Goal: Navigation & Orientation: Find specific page/section

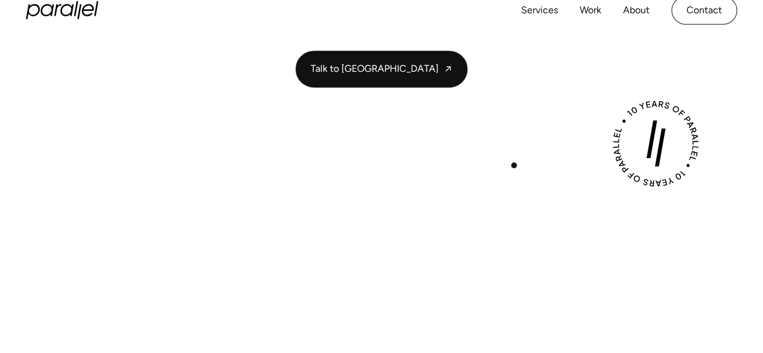
scroll to position [277, 0]
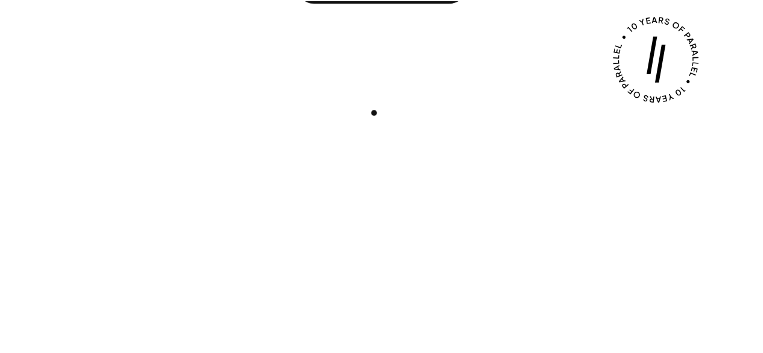
scroll to position [369, 0]
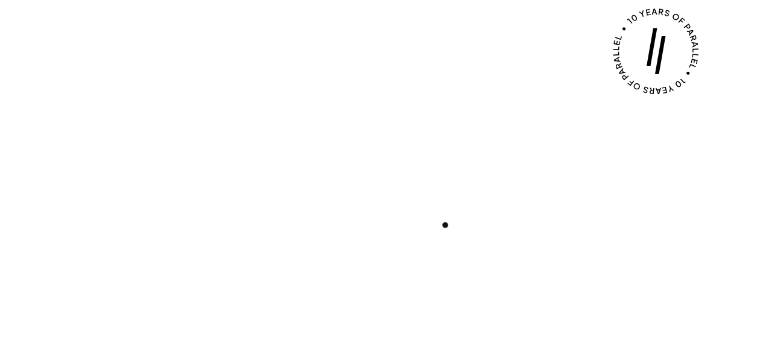
drag, startPoint x: 374, startPoint y: 113, endPoint x: 463, endPoint y: 250, distance: 163.6
click at [463, 250] on div "Play with Sound" at bounding box center [381, 255] width 711 height 400
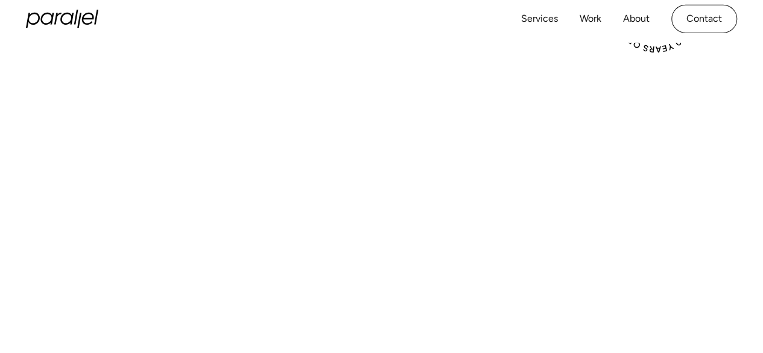
scroll to position [457, 0]
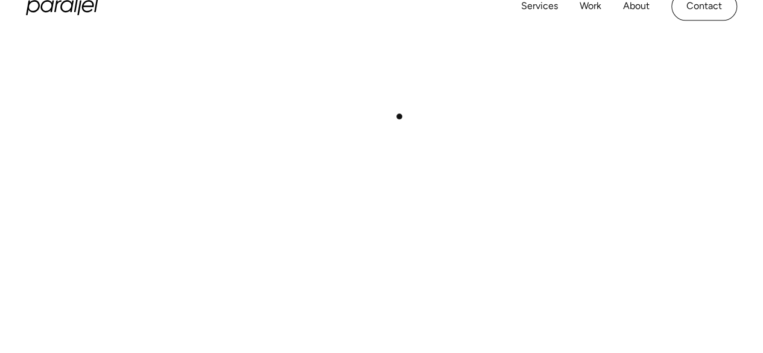
scroll to position [456, 0]
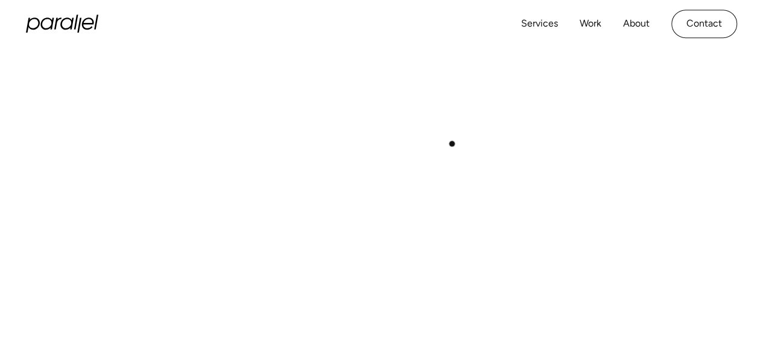
drag, startPoint x: 273, startPoint y: 141, endPoint x: 452, endPoint y: 144, distance: 179.8
click at [452, 144] on div "Play with Sound" at bounding box center [381, 169] width 711 height 400
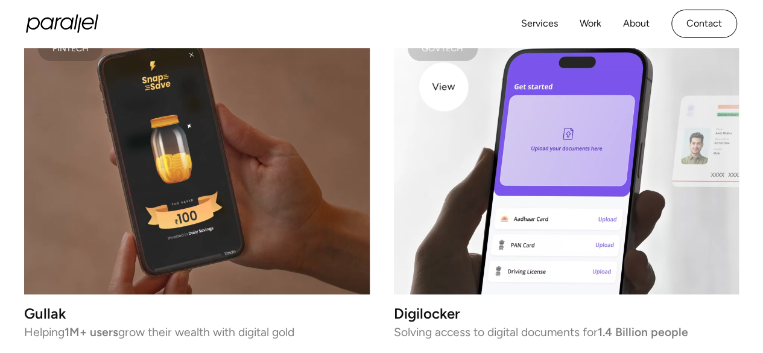
scroll to position [1935, 0]
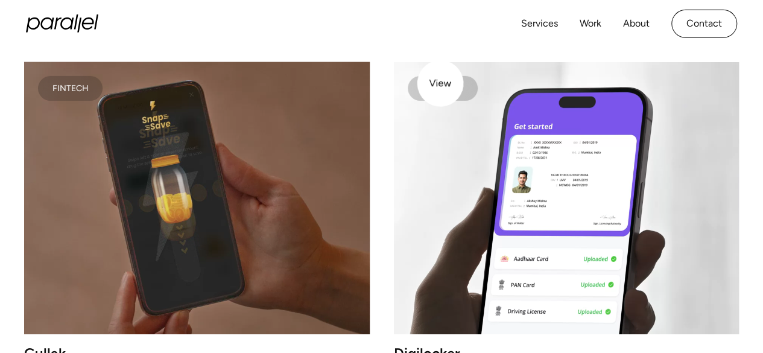
click at [440, 86] on div "Govtech" at bounding box center [443, 89] width 42 height 6
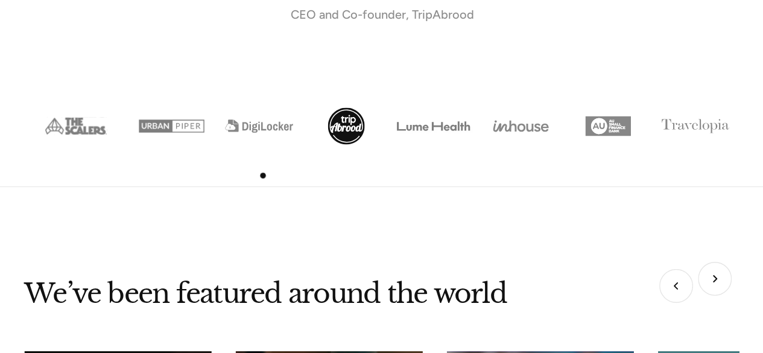
scroll to position [4423, 0]
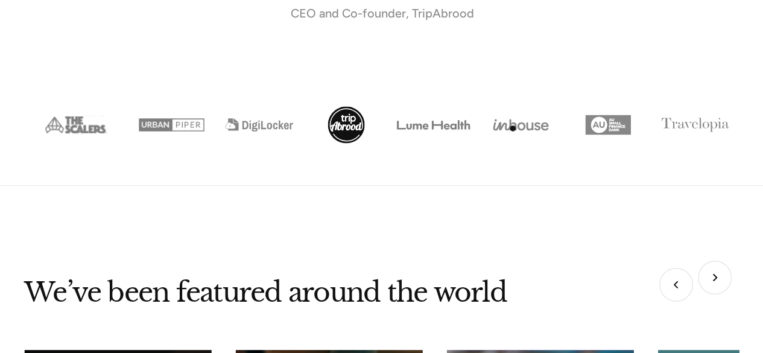
click at [514, 128] on img "Show slide 6 of 8" at bounding box center [520, 124] width 87 height 43
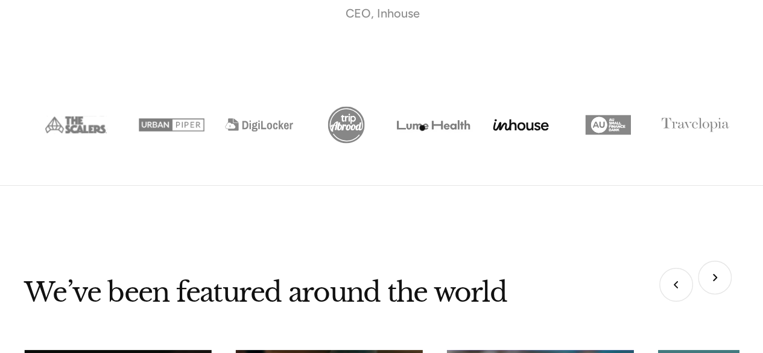
click at [422, 128] on img "Show slide 5 of 8" at bounding box center [433, 124] width 87 height 43
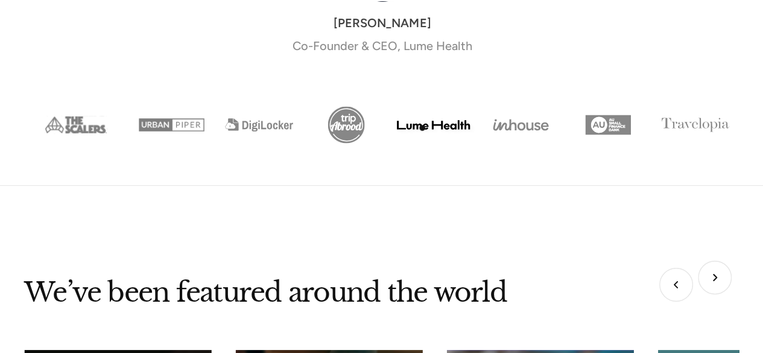
click at [422, 128] on img "Show slide 5 of 8" at bounding box center [433, 124] width 87 height 43
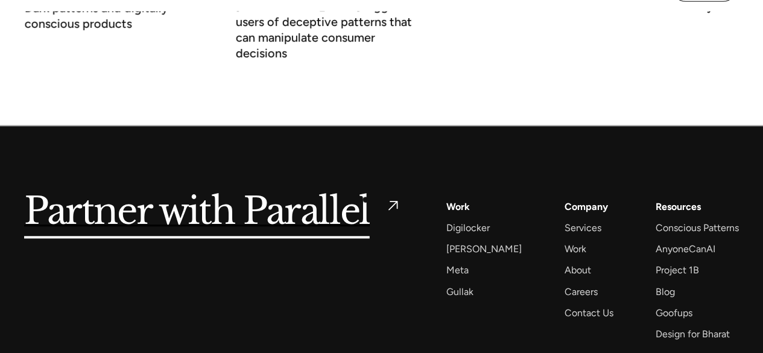
scroll to position [4925, 0]
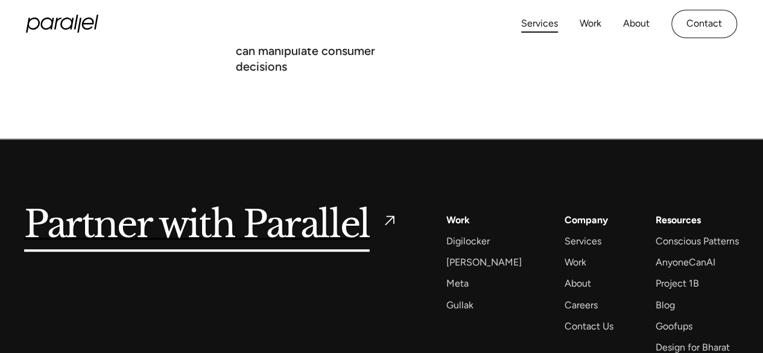
click at [547, 25] on link "Services" at bounding box center [539, 23] width 37 height 17
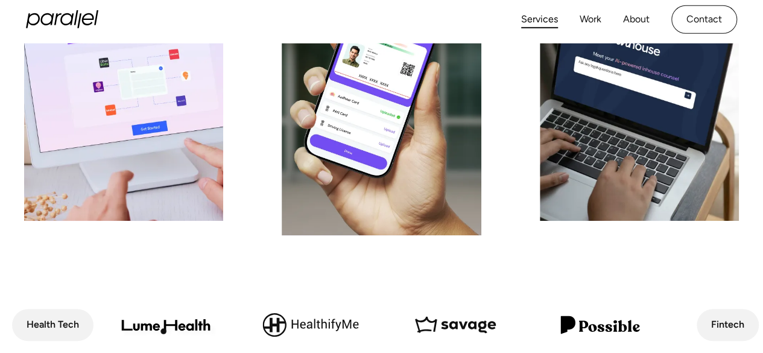
scroll to position [39, 0]
